Goal: Communication & Community: Share content

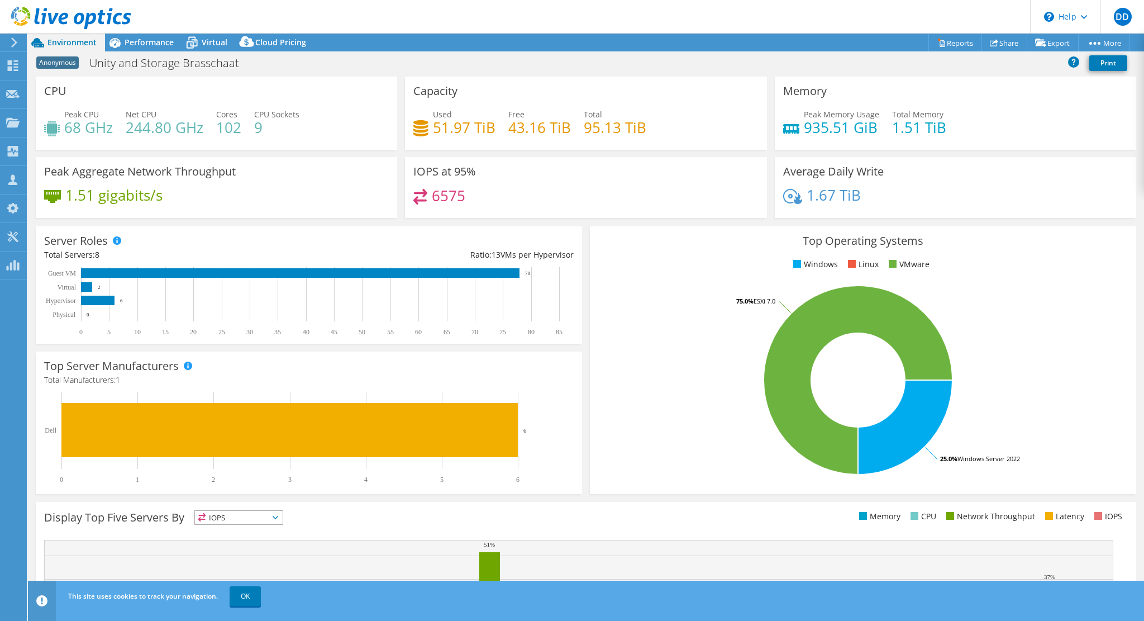
select select "USD"
click at [1000, 40] on link "Share" at bounding box center [1005, 42] width 46 height 17
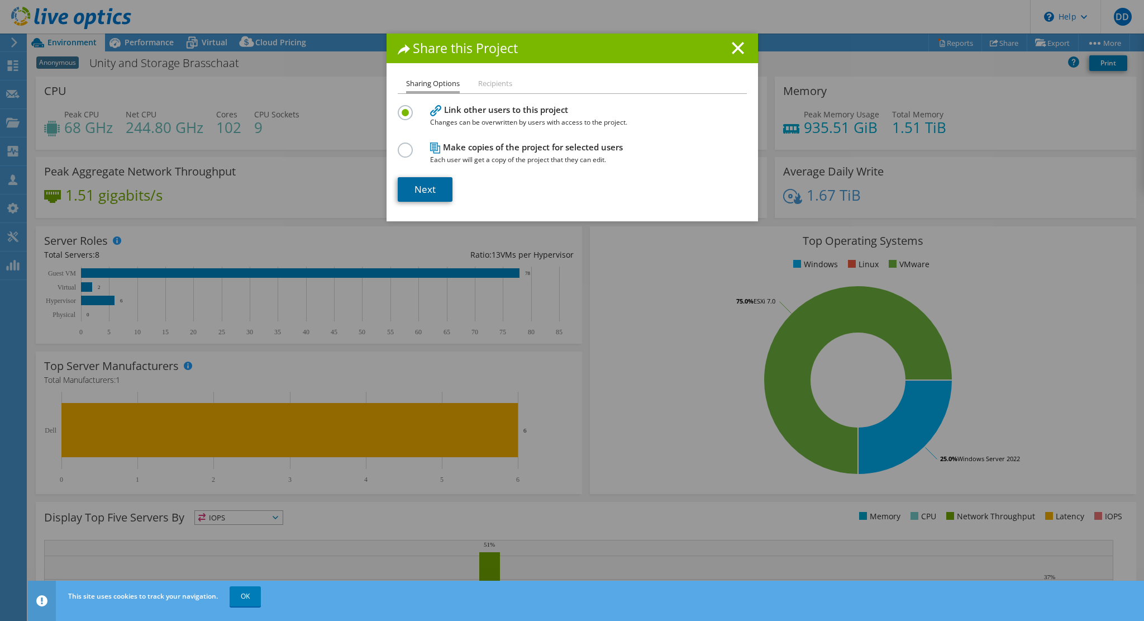
click at [428, 190] on link "Next" at bounding box center [425, 189] width 55 height 25
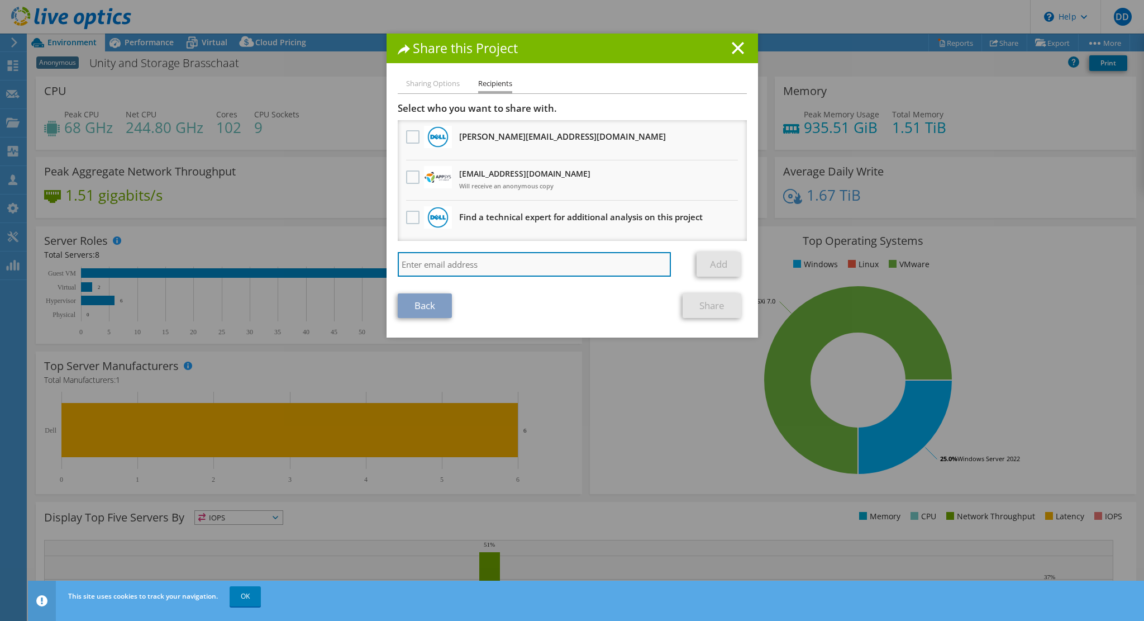
click at [478, 263] on input "search" at bounding box center [535, 264] width 274 height 25
type input "[EMAIL_ADDRESS][DOMAIN_NAME]"
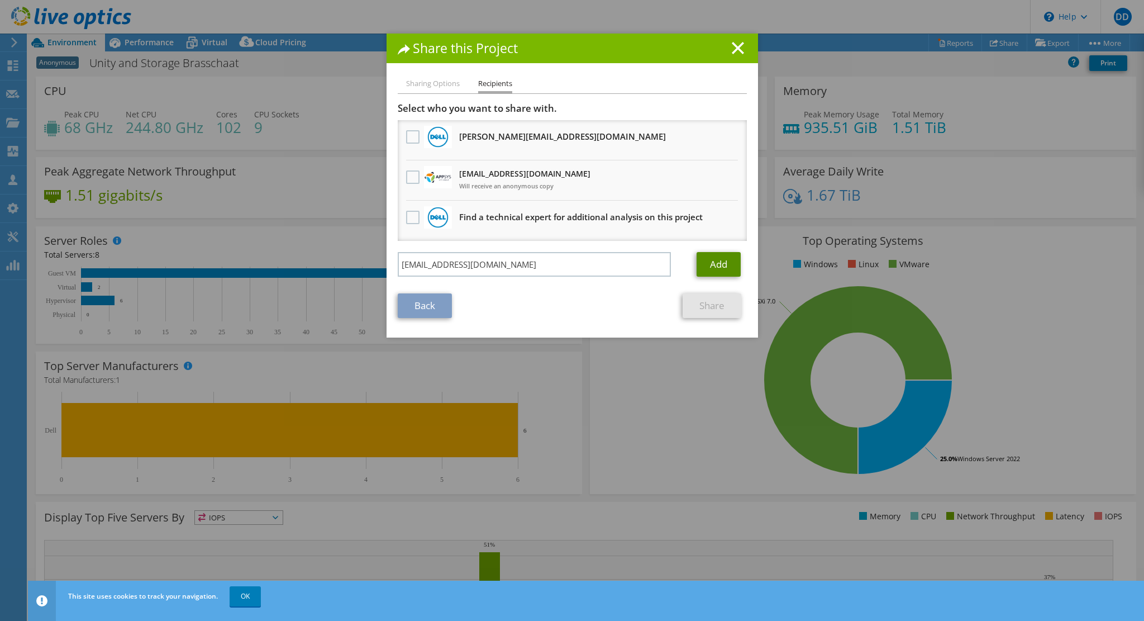
click at [715, 261] on link "Add" at bounding box center [719, 264] width 44 height 25
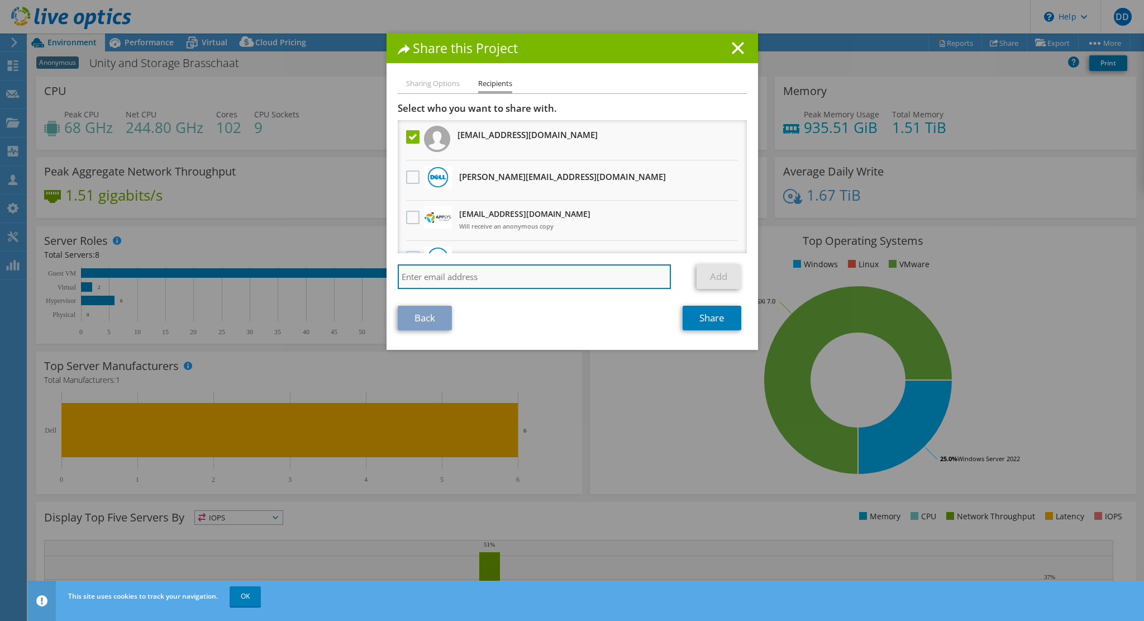
click at [523, 280] on input "search" at bounding box center [535, 276] width 274 height 25
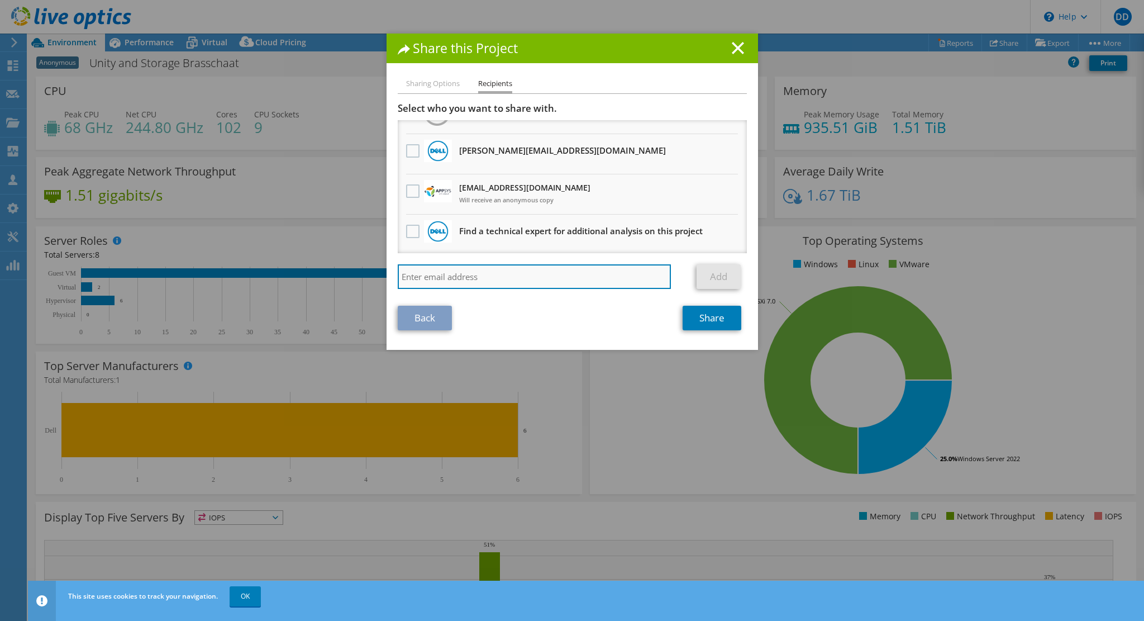
click at [539, 276] on input "search" at bounding box center [535, 276] width 274 height 25
type input "[PERSON_NAME][EMAIL_ADDRESS][PERSON_NAME][DOMAIN_NAME]"
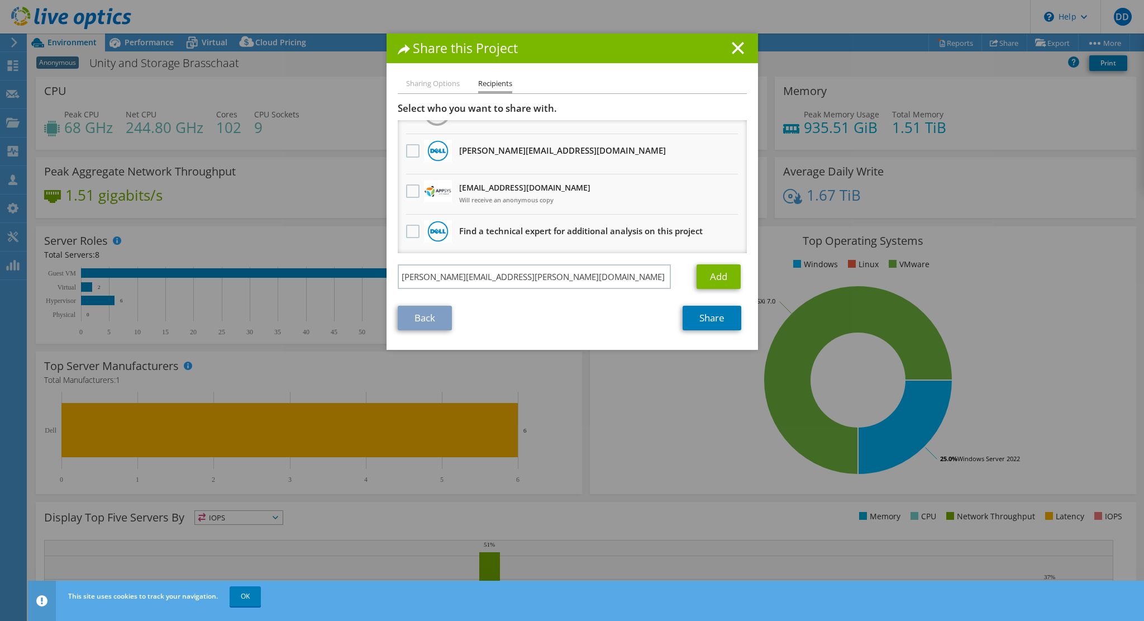
click at [562, 330] on div "Sharing Options Recipients Link other users to this project Changes can be over…" at bounding box center [573, 213] width 372 height 273
click at [716, 272] on link "Add" at bounding box center [719, 276] width 44 height 25
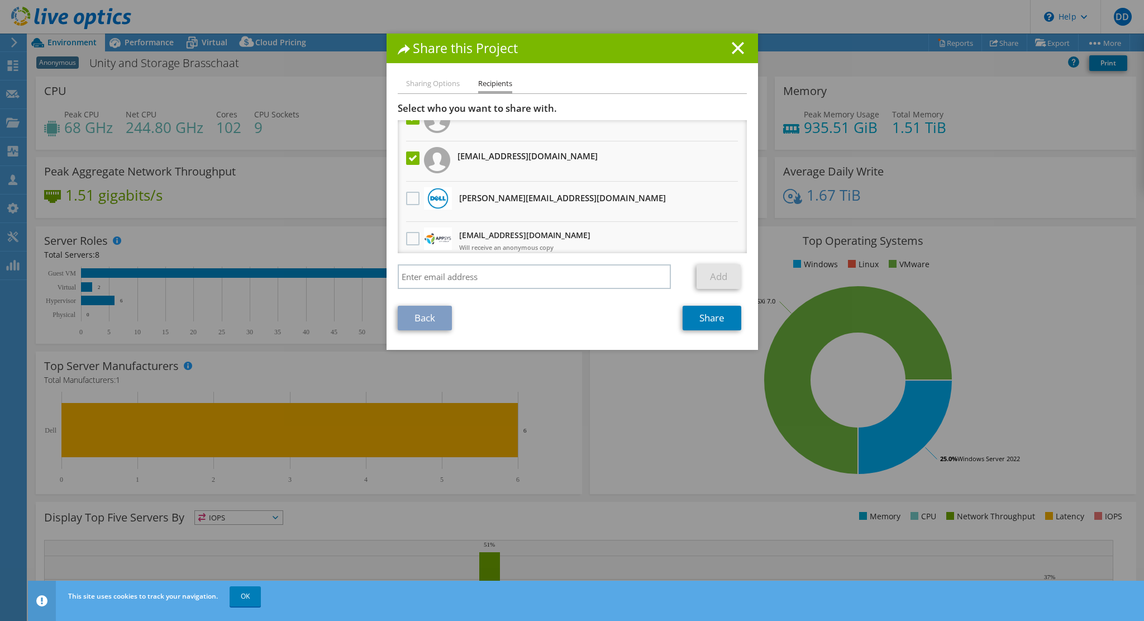
scroll to position [0, 0]
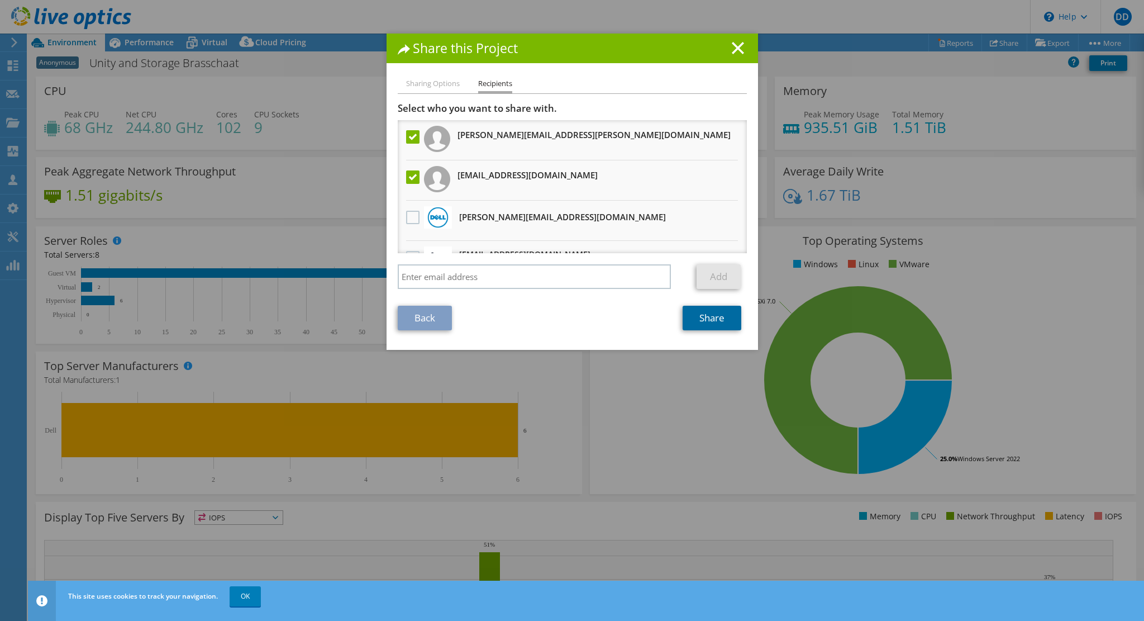
click at [717, 323] on link "Share" at bounding box center [712, 318] width 59 height 25
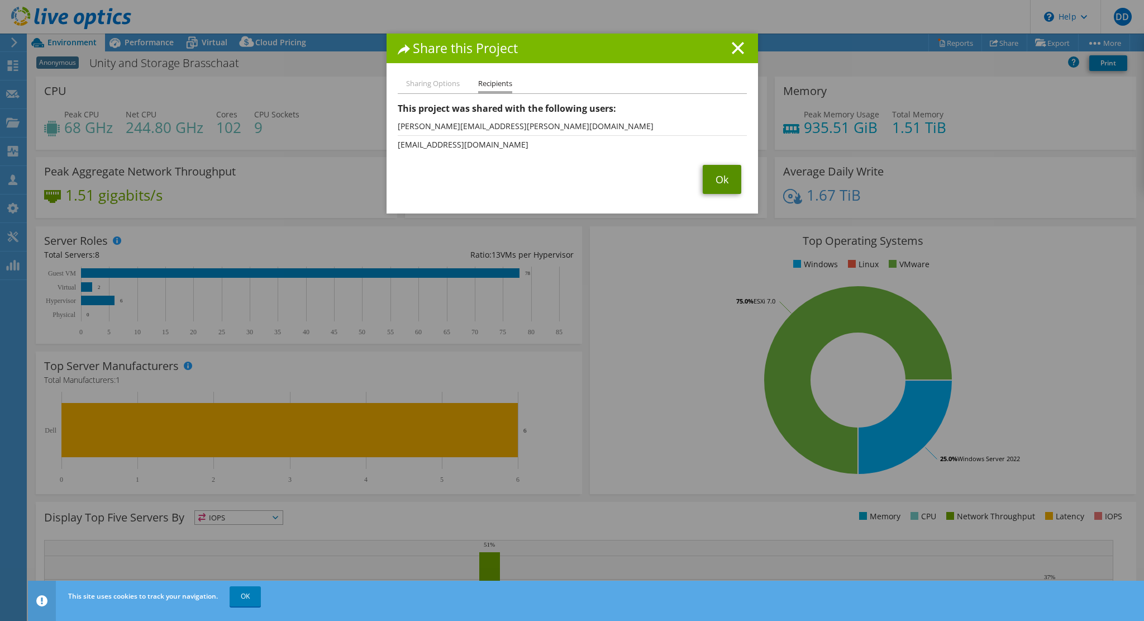
click at [720, 183] on link "Ok" at bounding box center [722, 179] width 39 height 29
